Goal: Task Accomplishment & Management: Manage account settings

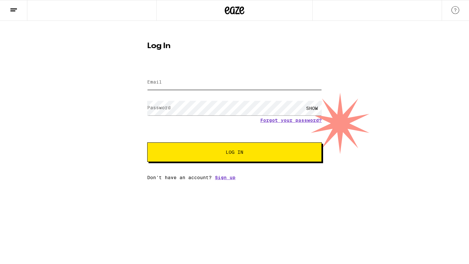
click at [197, 84] on input "Email" at bounding box center [234, 82] width 174 height 15
type input "[EMAIL_ADDRESS][DOMAIN_NAME]"
click at [315, 108] on div "SHOW" at bounding box center [312, 108] width 20 height 15
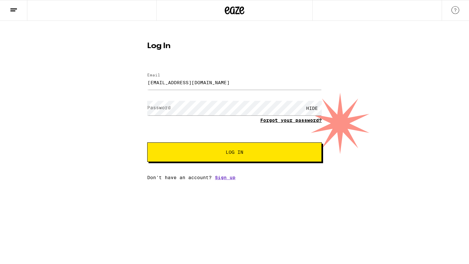
click at [274, 122] on form "Email Email [EMAIL_ADDRESS][DOMAIN_NAME] Password Password HIDE Forgot your pas…" at bounding box center [234, 114] width 174 height 96
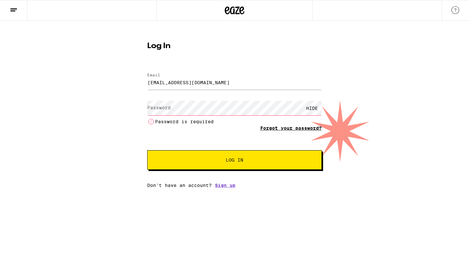
click at [282, 128] on link "Forgot your password?" at bounding box center [291, 128] width 62 height 5
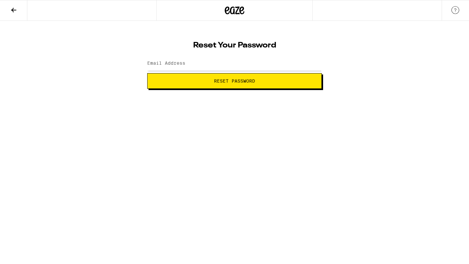
click at [183, 62] on label "Email Address" at bounding box center [166, 63] width 38 height 5
type input "[EMAIL_ADDRESS][DOMAIN_NAME]"
click at [214, 81] on span "Reset Password" at bounding box center [234, 81] width 41 height 5
